Goal: Task Accomplishment & Management: Use online tool/utility

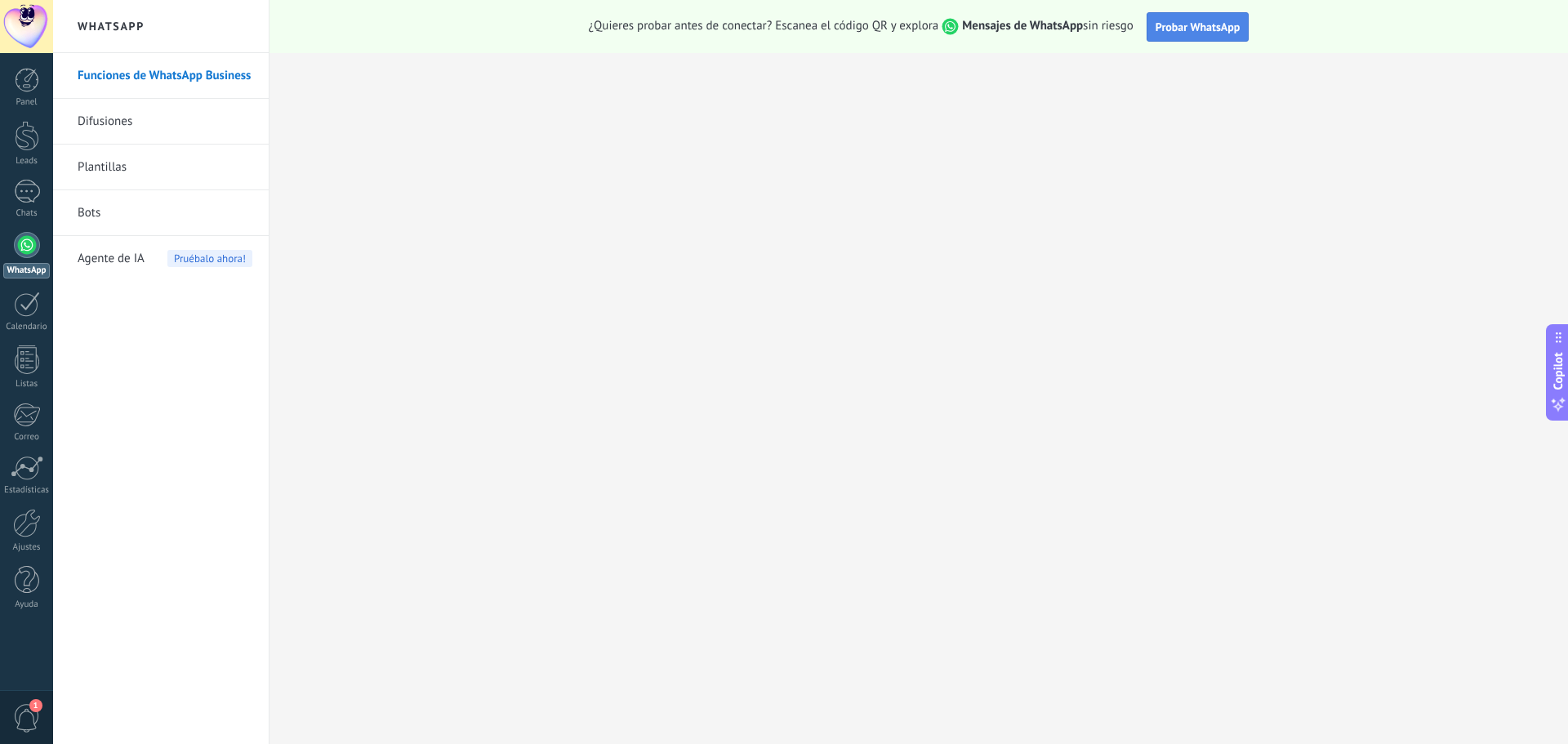
click at [1163, 30] on span "Probar WhatsApp" at bounding box center [1197, 27] width 85 height 14
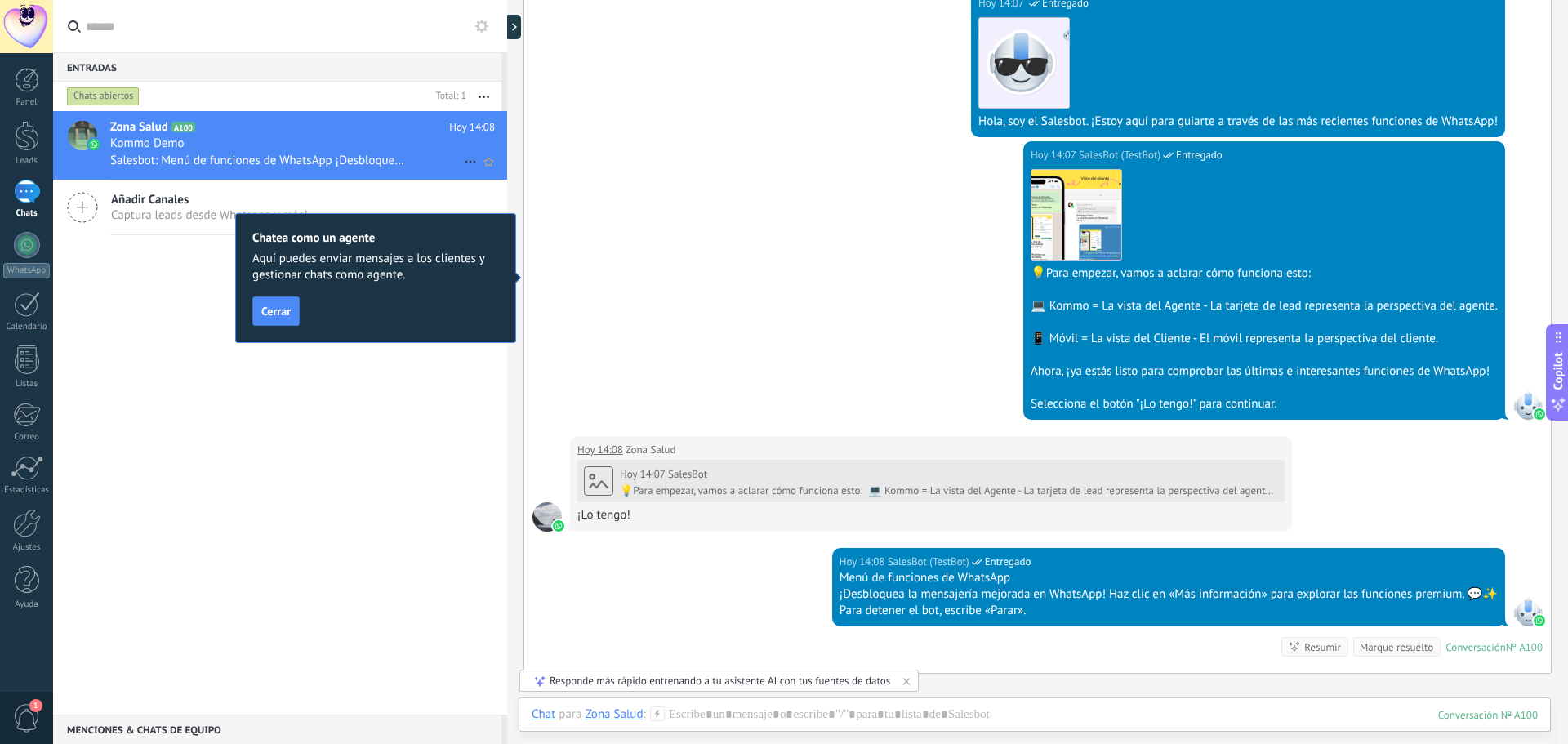
scroll to position [136, 0]
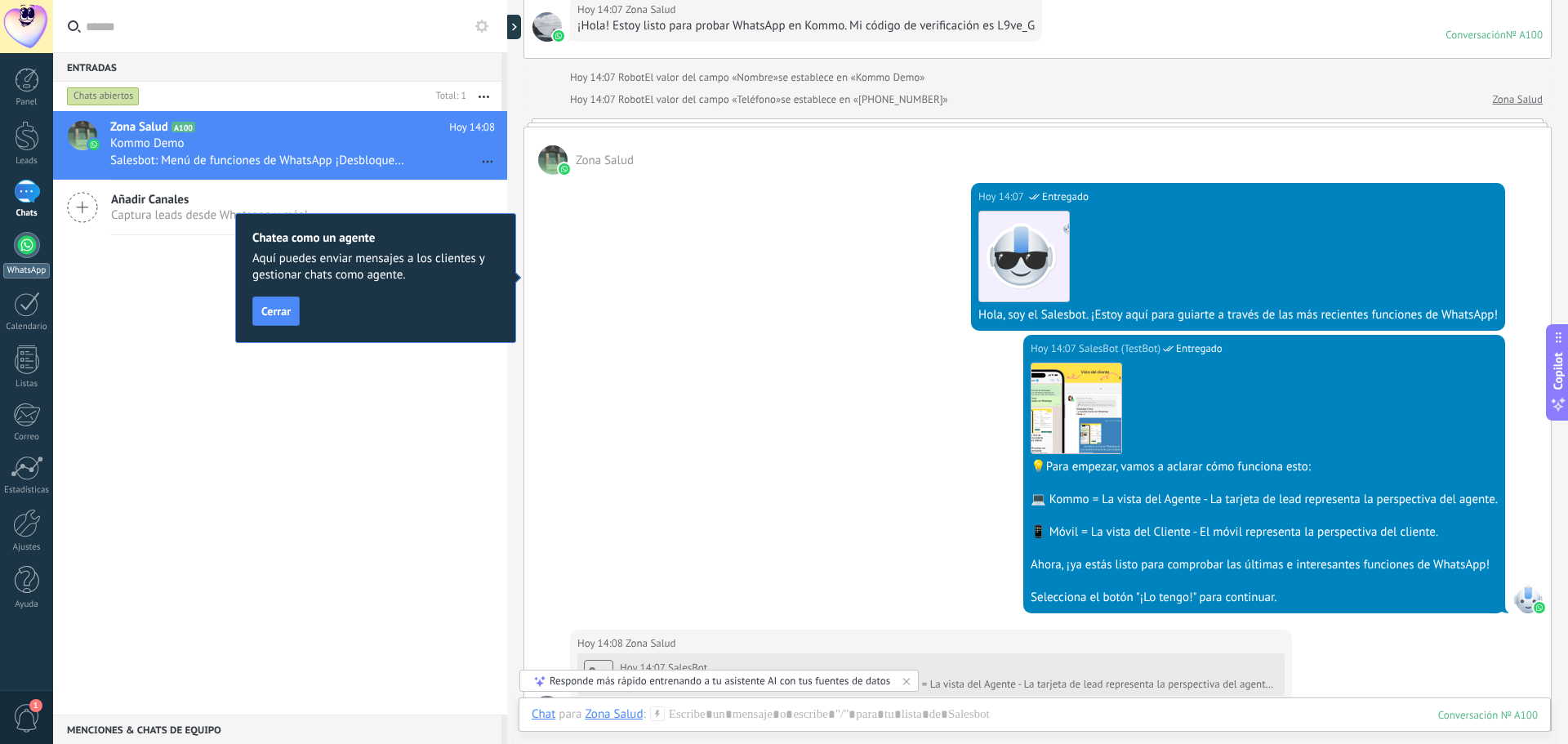
click at [26, 261] on link "WhatsApp" at bounding box center [27, 254] width 53 height 47
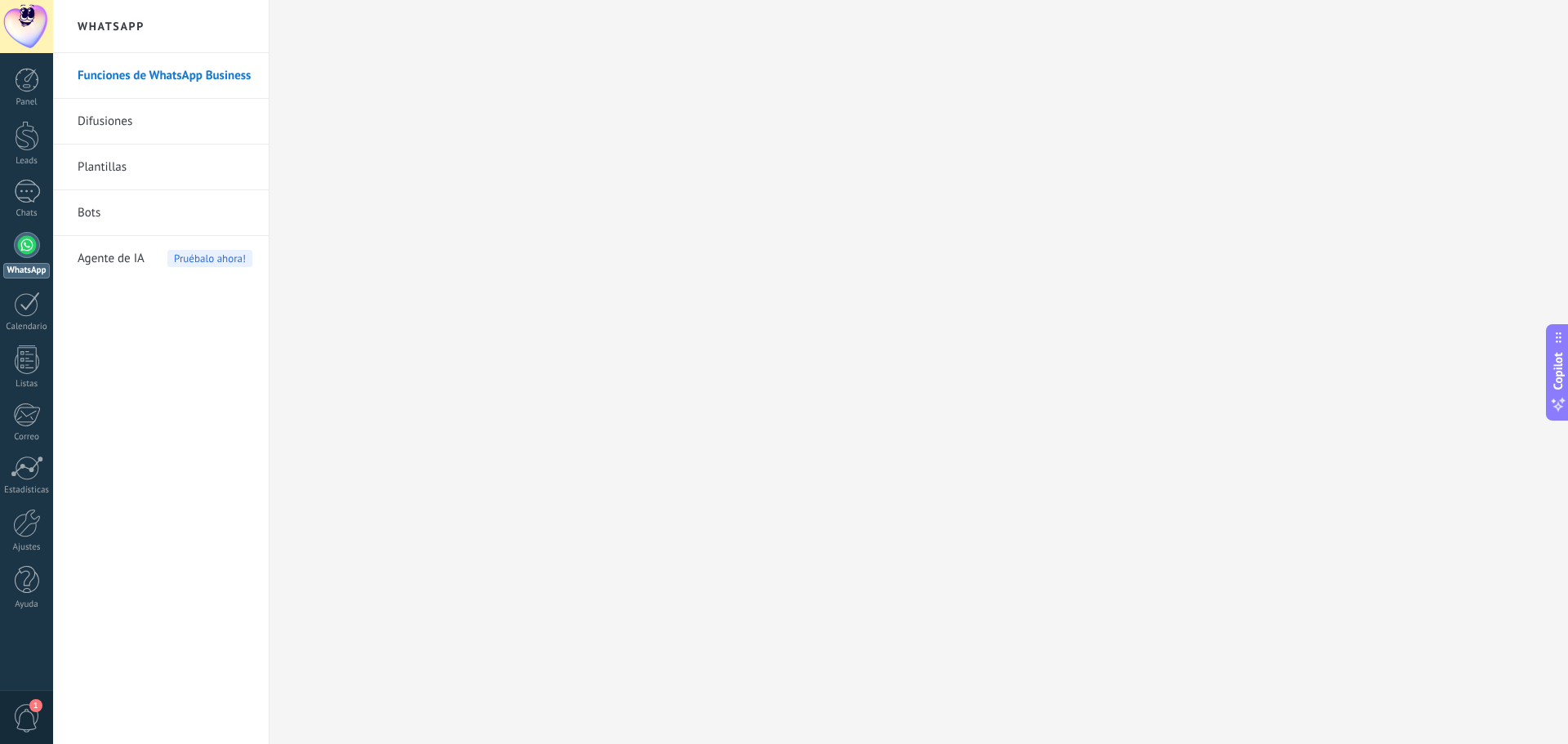
click at [16, 24] on div at bounding box center [27, 27] width 53 height 53
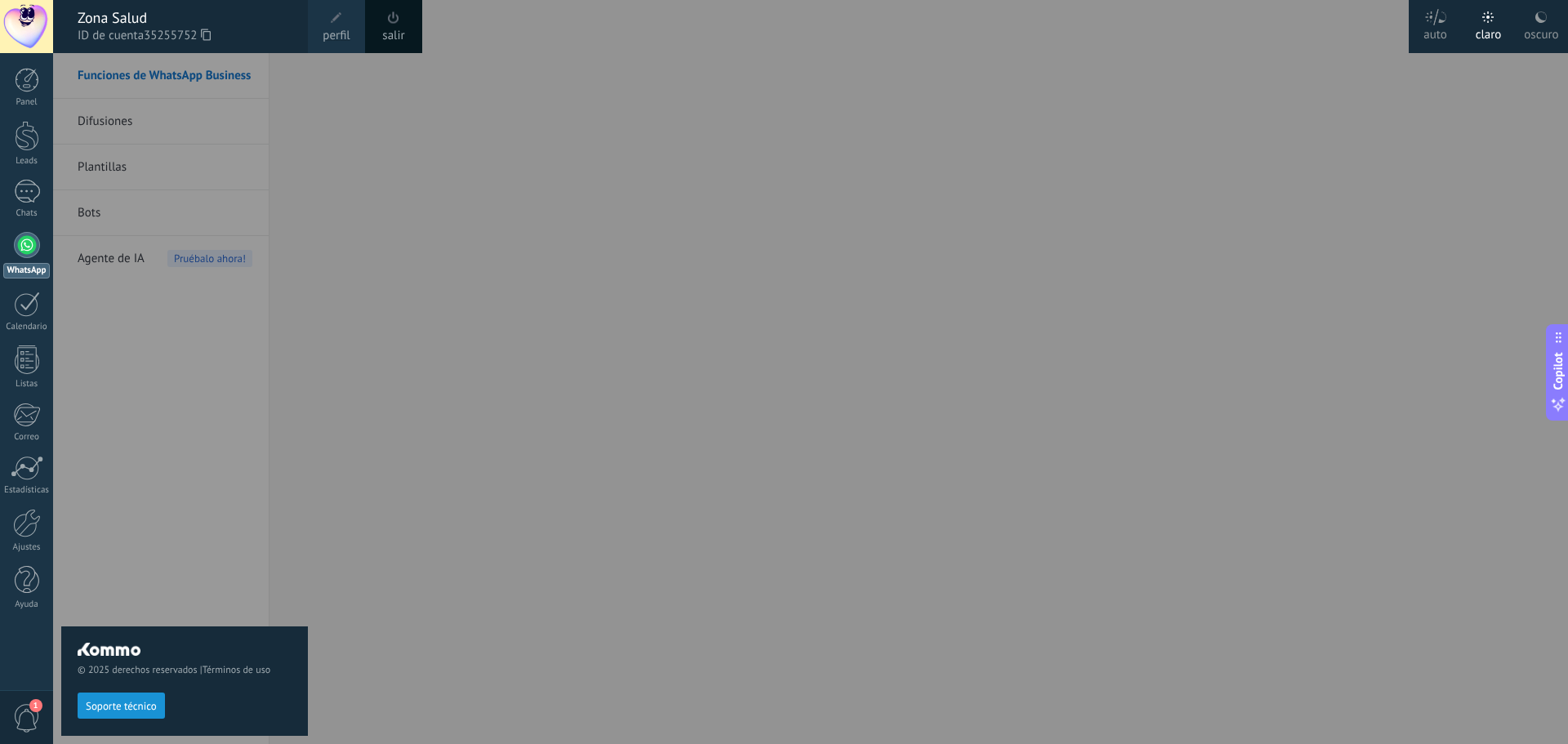
click at [423, 297] on div at bounding box center [837, 372] width 1568 height 744
